Goal: Task Accomplishment & Management: Complete application form

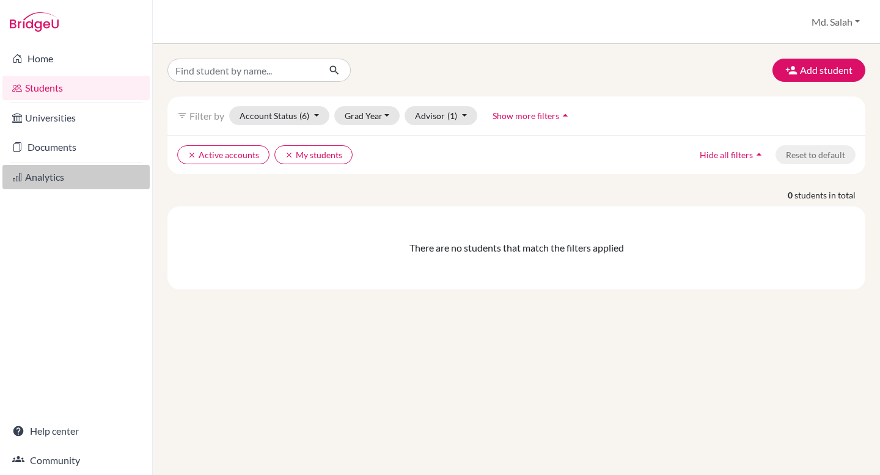
click at [50, 180] on link "Analytics" at bounding box center [75, 177] width 147 height 24
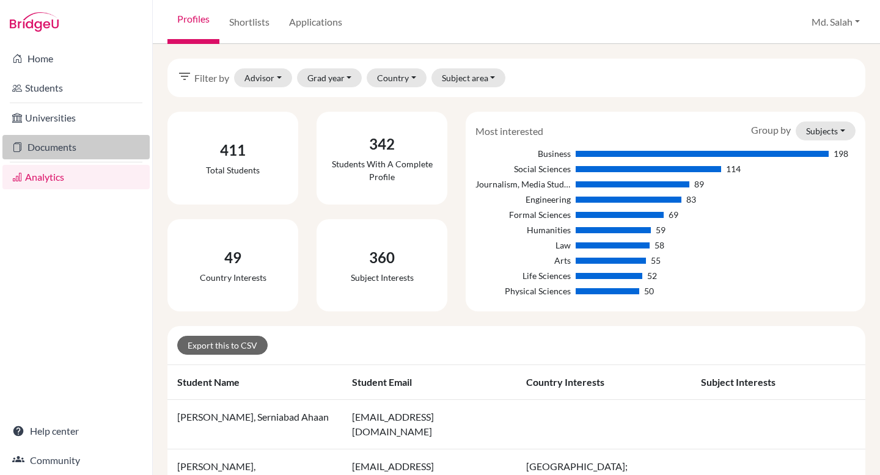
click at [61, 147] on link "Documents" at bounding box center [75, 147] width 147 height 24
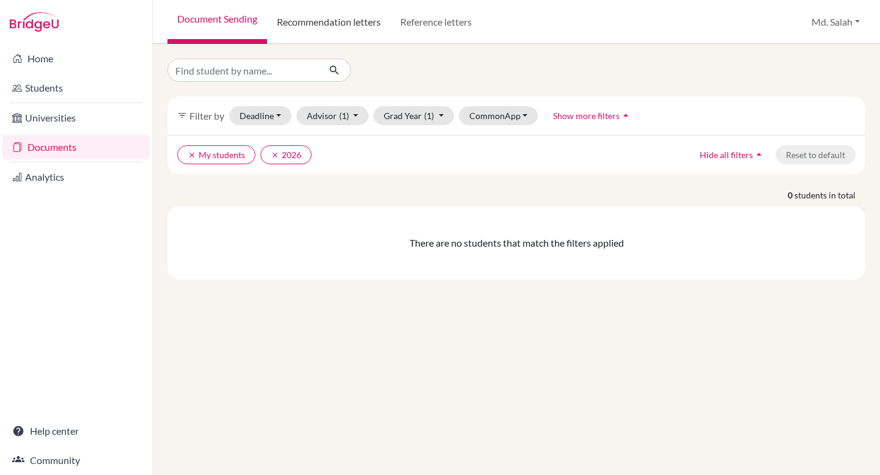
click at [351, 23] on link "Recommendation letters" at bounding box center [328, 22] width 123 height 44
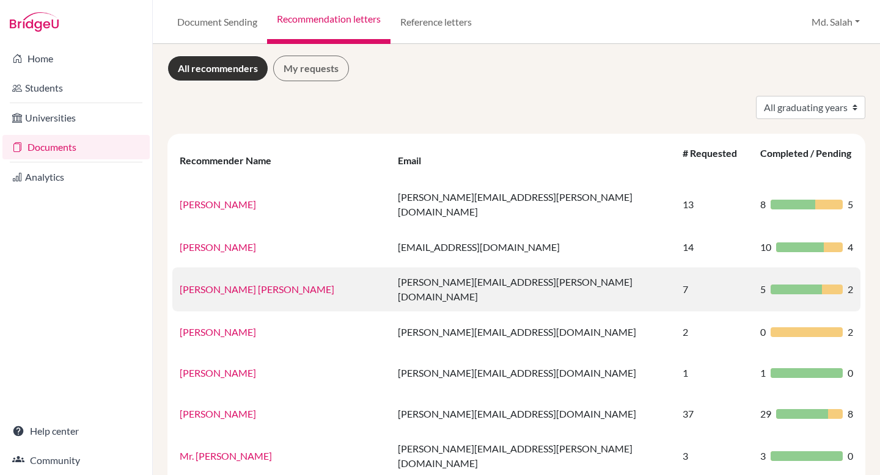
scroll to position [2, 0]
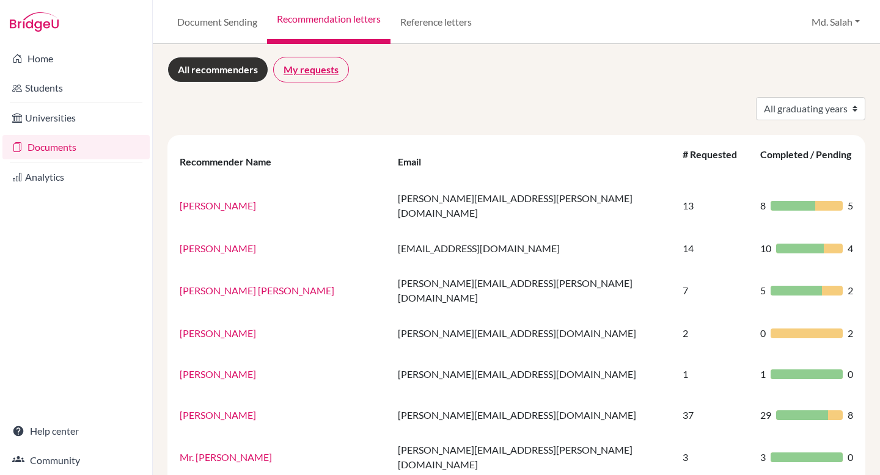
click at [307, 72] on link "My requests" at bounding box center [311, 70] width 76 height 26
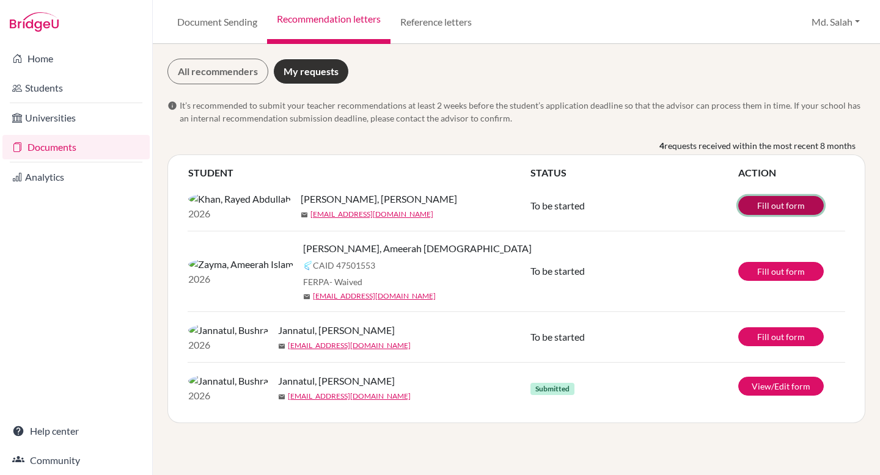
click at [768, 208] on link "Fill out form" at bounding box center [781, 205] width 86 height 19
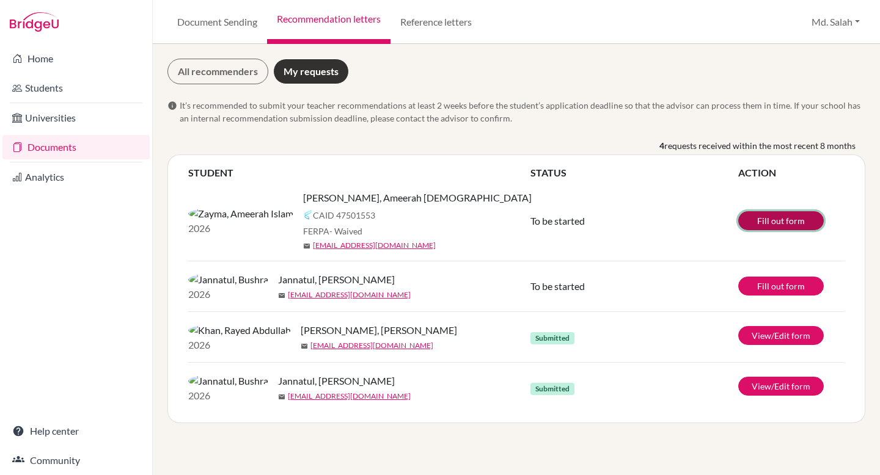
click at [767, 224] on link "Fill out form" at bounding box center [781, 220] width 86 height 19
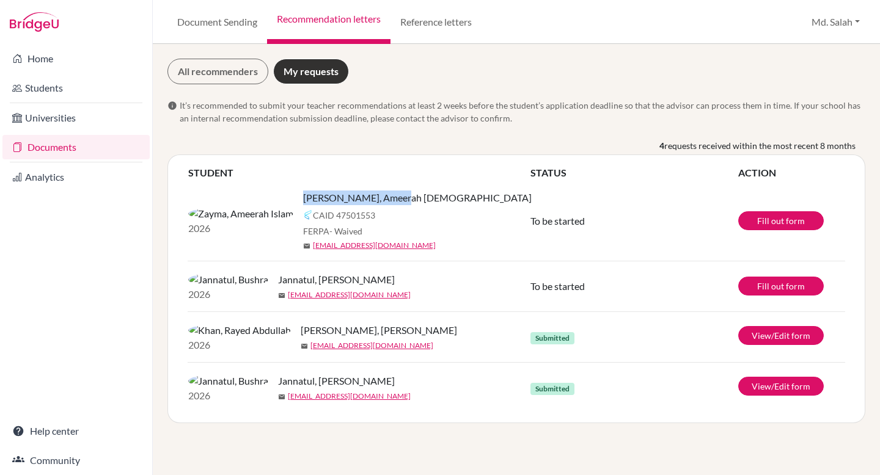
drag, startPoint x: 324, startPoint y: 199, endPoint x: 224, endPoint y: 197, distance: 100.3
click at [303, 197] on div "Zayma, Ameerah Islam" at bounding box center [420, 198] width 235 height 15
copy span "Zayma, Ameerah Islam"
